Goal: Find specific page/section: Find specific page/section

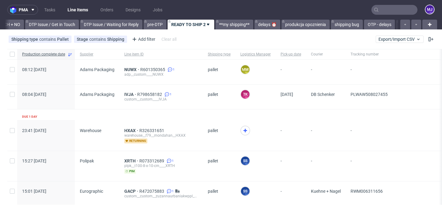
scroll to position [0, 898]
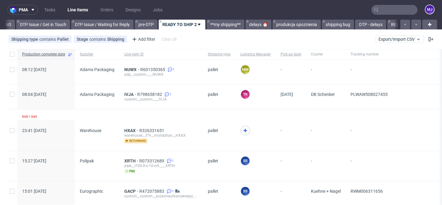
click at [387, 10] on input "text" at bounding box center [395, 10] width 46 height 10
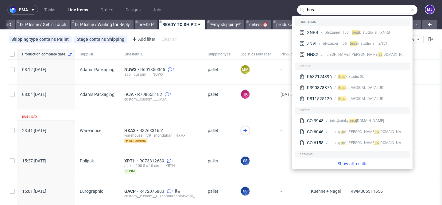
click at [308, 10] on input "brea" at bounding box center [357, 10] width 120 height 10
paste input "[URL][DOMAIN_NAME]"
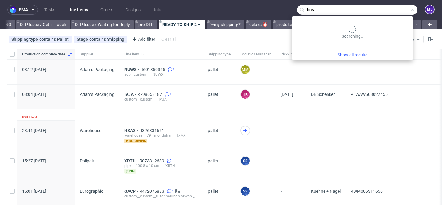
scroll to position [0, 0]
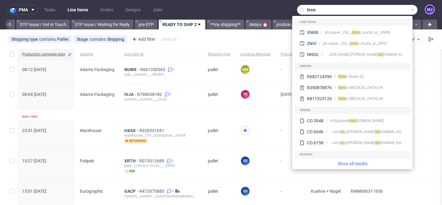
click at [307, 10] on input "brea" at bounding box center [357, 10] width 120 height 10
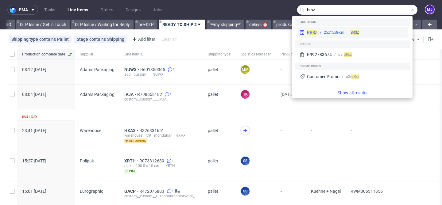
type input "brsz"
click at [317, 31] on span "BRSZ" at bounding box center [312, 32] width 10 height 5
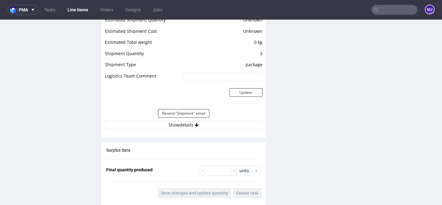
scroll to position [550, 0]
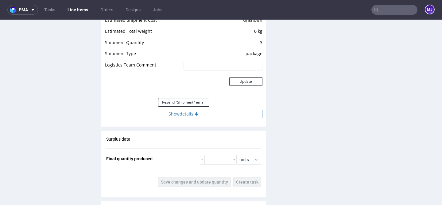
click at [176, 115] on button "Show details" at bounding box center [184, 114] width 158 height 9
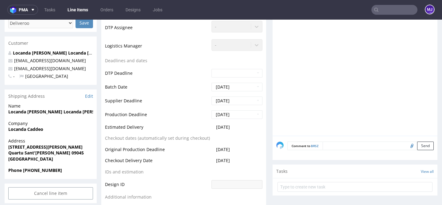
scroll to position [209, 0]
